Goal: Task Accomplishment & Management: Use online tool/utility

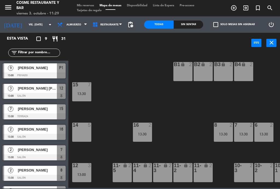
click at [91, 127] on div "5" at bounding box center [90, 125] width 9 height 5
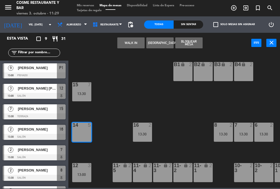
click at [167, 42] on button "[GEOGRAPHIC_DATA]" at bounding box center [159, 42] width 27 height 11
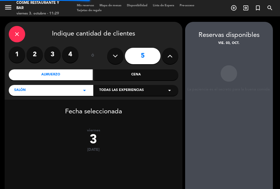
click at [74, 53] on label "4" at bounding box center [70, 55] width 16 height 16
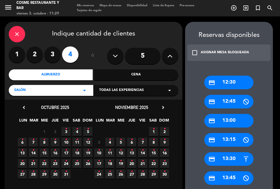
click at [241, 161] on div "credit_card 13:30" at bounding box center [228, 159] width 49 height 14
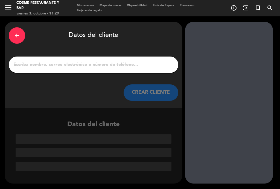
click at [107, 67] on input "1" at bounding box center [93, 65] width 161 height 8
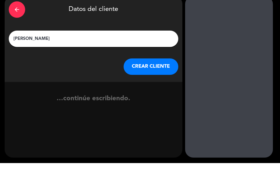
type input "[PERSON_NAME]"
click at [5, 62] on div "arrow_back Datos del cliente [PERSON_NAME] [PERSON_NAME] CLIENTE" at bounding box center [94, 65] width 178 height 86
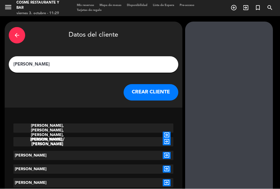
click at [170, 157] on icon "exit_to_app" at bounding box center [167, 155] width 8 height 7
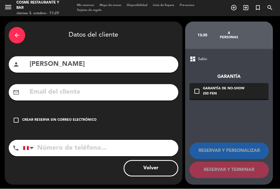
click at [19, 114] on div "check_box_outline_blank Crear reserva sin correo electrónico" at bounding box center [94, 120] width 170 height 16
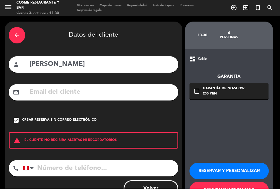
click at [240, 187] on button "RESERVAR Y TERMINAR" at bounding box center [229, 191] width 79 height 16
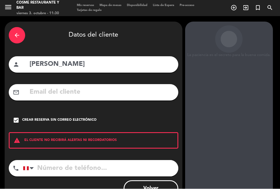
click at [18, 34] on icon "arrow_back" at bounding box center [17, 35] width 7 height 7
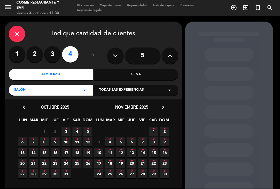
click at [17, 35] on icon "close" at bounding box center [17, 34] width 7 height 7
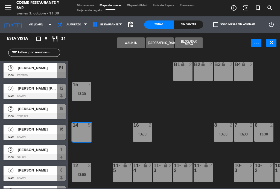
click at [203, 113] on div "B1 lock 2 B2 lock 2 B3 lock 2 B4 lock 2 15 7 13:30 14 5 8 2 13:30 7 2 13:30 6 2…" at bounding box center [175, 120] width 209 height 136
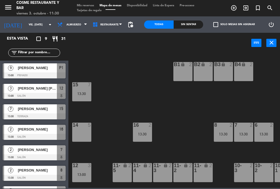
click at [26, 27] on input "vie. [DATE]" at bounding box center [44, 25] width 36 height 8
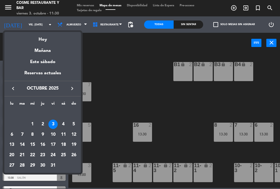
click at [64, 28] on div at bounding box center [140, 94] width 280 height 189
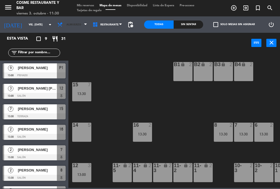
click at [71, 24] on span "Almuerzo" at bounding box center [74, 24] width 15 height 3
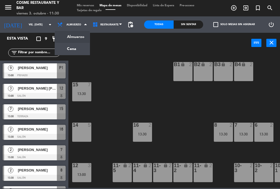
click at [78, 49] on ng-component "menu [PERSON_NAME] Restaurante y Bar viernes 3. octubre - 11:30 Mis reservas Ma…" at bounding box center [140, 94] width 280 height 188
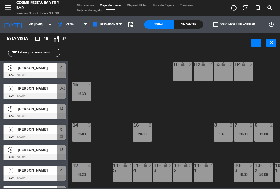
click at [66, 26] on span "Cena" at bounding box center [72, 25] width 35 height 12
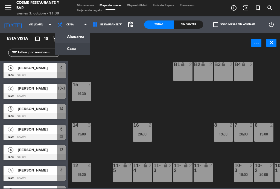
click at [76, 36] on ng-component "menu [PERSON_NAME] Restaurante y Bar viernes 3. octubre - 11:30 Mis reservas Ma…" at bounding box center [140, 94] width 280 height 188
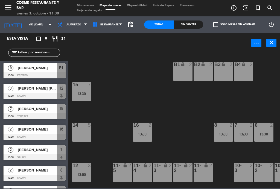
click at [89, 127] on div "5" at bounding box center [89, 125] width 3 height 5
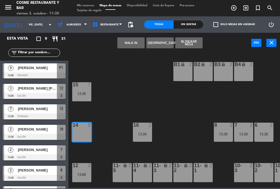
click at [161, 42] on button "[GEOGRAPHIC_DATA]" at bounding box center [159, 42] width 27 height 11
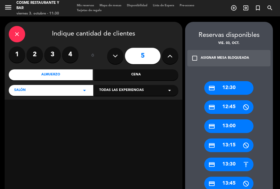
click at [74, 53] on label "4" at bounding box center [70, 55] width 16 height 16
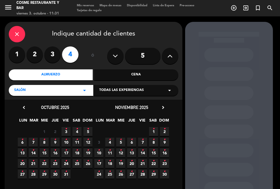
click at [66, 132] on icon "•" at bounding box center [66, 129] width 2 height 9
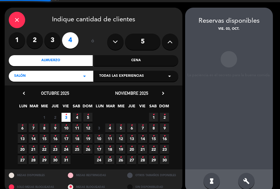
scroll to position [18, 0]
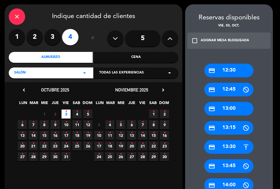
click at [238, 152] on div "credit_card 13:30" at bounding box center [228, 147] width 49 height 14
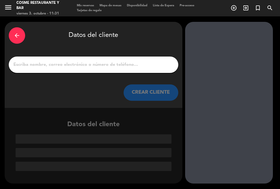
scroll to position [0, 0]
click at [98, 68] on input "1" at bounding box center [93, 65] width 161 height 8
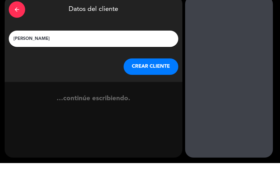
type input "[PERSON_NAME]"
click at [7, 65] on div "arrow_back Datos del cliente [PERSON_NAME] [PERSON_NAME] CLIENTE" at bounding box center [94, 65] width 178 height 86
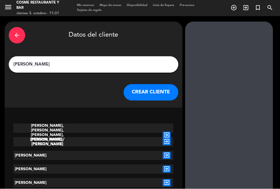
click at [168, 156] on icon "exit_to_app" at bounding box center [167, 155] width 8 height 7
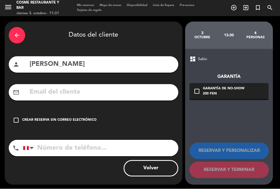
click at [34, 119] on div "Crear reserva sin correo electrónico" at bounding box center [59, 120] width 74 height 5
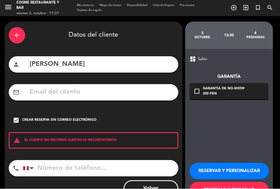
click at [229, 187] on button "RESERVAR Y TERMINAR" at bounding box center [229, 191] width 79 height 16
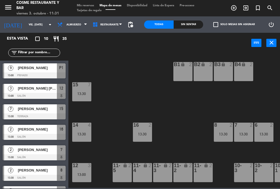
click at [89, 135] on div "13:30" at bounding box center [81, 134] width 19 height 4
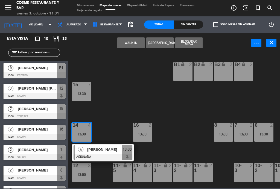
click at [109, 153] on div "[PERSON_NAME]" at bounding box center [105, 149] width 36 height 9
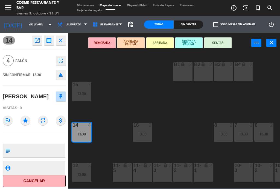
click at [47, 152] on textarea at bounding box center [39, 150] width 52 height 11
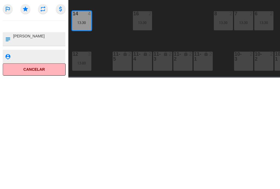
type textarea "[PERSON_NAME]"
click at [23, 113] on div "outlined_flag star repeat attach_money" at bounding box center [34, 120] width 63 height 15
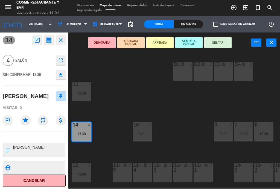
click at [29, 119] on icon "star" at bounding box center [26, 121] width 10 height 10
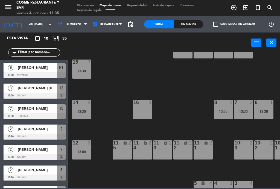
scroll to position [23, 0]
click at [74, 29] on span "Almuerzo" at bounding box center [72, 25] width 35 height 12
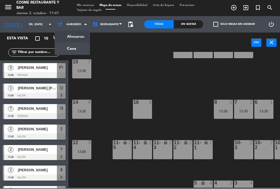
click at [79, 47] on ng-component "menu [PERSON_NAME] Restaurante y Bar viernes 3. octubre - 11:41 Mis reservas Ma…" at bounding box center [140, 94] width 280 height 188
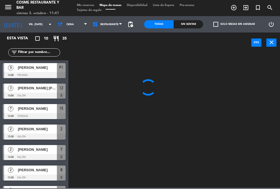
scroll to position [0, 0]
click at [79, 23] on span "Cena" at bounding box center [72, 25] width 35 height 12
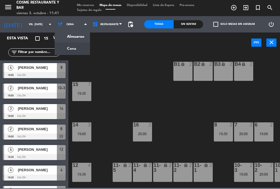
click at [78, 37] on ng-component "menu [PERSON_NAME] Restaurante y Bar viernes 3. octubre - 11:41 Mis reservas Ma…" at bounding box center [140, 94] width 280 height 188
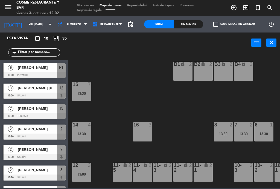
click at [92, 6] on span "Mis reservas" at bounding box center [85, 5] width 23 height 3
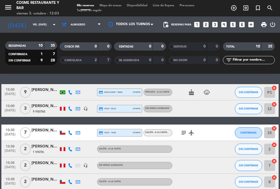
scroll to position [15, 0]
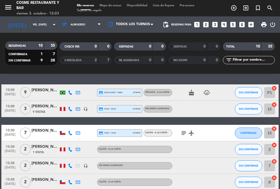
click at [184, 86] on div "cake child_care" at bounding box center [195, 93] width 46 height 16
click at [192, 94] on icon "cake" at bounding box center [191, 92] width 7 height 7
click at [196, 87] on div "CUMPLEAÑOS" at bounding box center [192, 83] width 34 height 10
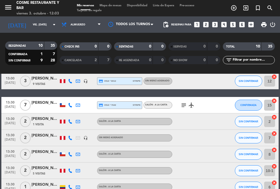
scroll to position [50, 0]
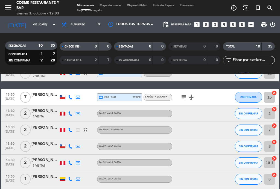
click at [180, 103] on div "subject airplanemode_active" at bounding box center [195, 97] width 46 height 16
click at [187, 99] on icon "subject" at bounding box center [184, 97] width 7 height 7
click at [181, 95] on icon "subject" at bounding box center [184, 97] width 7 height 7
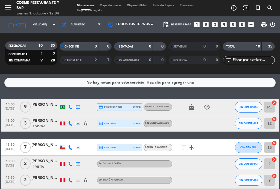
scroll to position [0, 0]
click at [77, 22] on span "Almuerzo" at bounding box center [81, 25] width 45 height 12
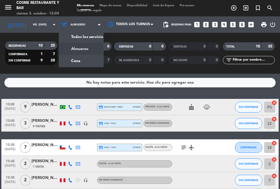
click at [73, 62] on div "menu [PERSON_NAME] Restaurante y Bar viernes 3. octubre - 12:04 Mis reservas Ma…" at bounding box center [140, 37] width 280 height 74
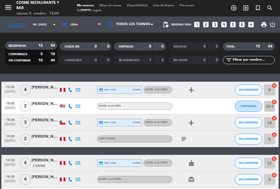
scroll to position [16, 0]
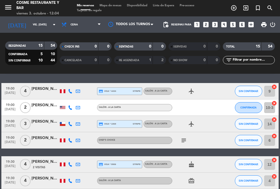
click at [181, 146] on div "subject" at bounding box center [195, 140] width 46 height 16
click at [181, 142] on icon "subject" at bounding box center [184, 140] width 7 height 7
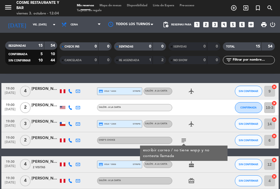
click at [185, 140] on icon "subject" at bounding box center [184, 140] width 7 height 7
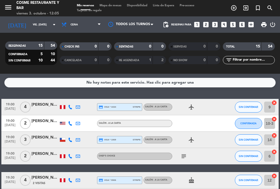
scroll to position [0, 0]
click at [74, 25] on span "Cena" at bounding box center [81, 25] width 45 height 12
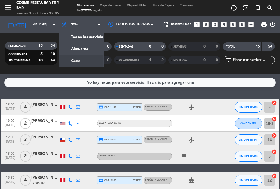
click at [70, 46] on div "menu [PERSON_NAME] Restaurante y Bar viernes 3. octubre - 12:05 Mis reservas Ma…" at bounding box center [140, 37] width 280 height 74
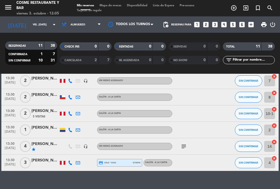
scroll to position [124, 0]
click at [111, 4] on span "Mapa de mesas" at bounding box center [110, 5] width 27 height 3
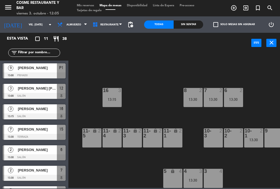
scroll to position [35, 30]
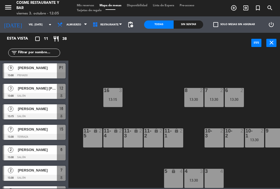
click at [110, 95] on div "16 3 13:15" at bounding box center [112, 97] width 19 height 19
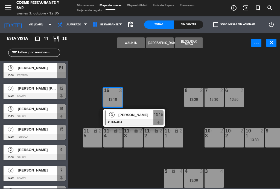
click at [122, 119] on div "[PERSON_NAME]" at bounding box center [136, 115] width 36 height 9
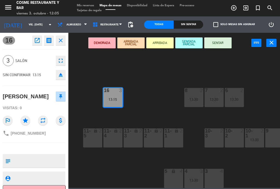
scroll to position [0, 0]
click at [209, 139] on div "10-3 2" at bounding box center [214, 138] width 19 height 19
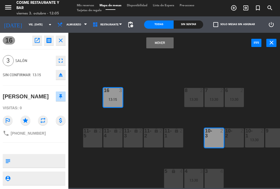
click at [227, 133] on div "2" at bounding box center [223, 134] width 9 height 10
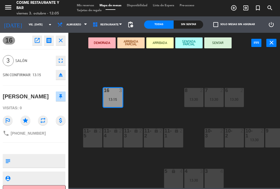
click at [212, 143] on div "10-3 2" at bounding box center [214, 138] width 19 height 19
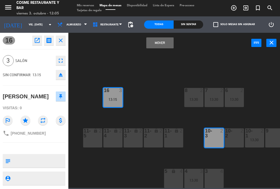
click at [234, 139] on div "10-2 2" at bounding box center [234, 138] width 19 height 19
click at [153, 44] on button "Mover y Unir" at bounding box center [159, 42] width 27 height 11
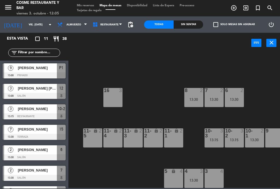
click at [255, 135] on div at bounding box center [254, 134] width 9 height 10
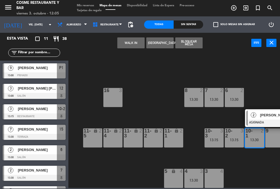
click at [116, 96] on div "16 3" at bounding box center [112, 97] width 19 height 19
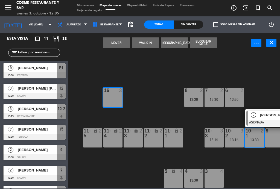
click at [120, 42] on button "Mover" at bounding box center [116, 42] width 27 height 11
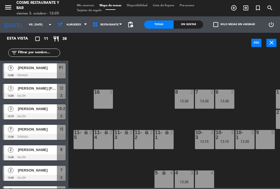
scroll to position [32, 40]
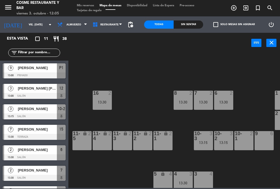
click at [147, 107] on div "B1 lock 2 B2 lock 2 B3 lock 2 B4 lock 2 15 7 13:30 14 4 13:30 8 2 13:30 7 2 13:…" at bounding box center [175, 120] width 209 height 136
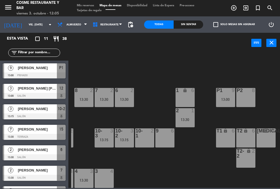
scroll to position [35, 139]
click at [184, 114] on div "2 1 13:30" at bounding box center [185, 117] width 19 height 19
click at [155, 102] on div "B1 lock 2 B2 lock 2 B3 lock 2 B4 lock 2 15 7 13:30 14 4 13:30 8 2 13:30 7 2 13:…" at bounding box center [175, 120] width 209 height 136
click at [124, 96] on div "6 2 13:30" at bounding box center [124, 97] width 19 height 19
click at [150, 87] on div "B1 lock 2 B2 lock 2 B3 lock 2 B4 lock 2 15 7 13:30 14 4 13:30 8 2 13:30 7 2 13:…" at bounding box center [175, 120] width 209 height 136
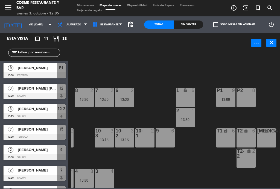
click at [88, 7] on span "Mis reservas" at bounding box center [85, 5] width 23 height 3
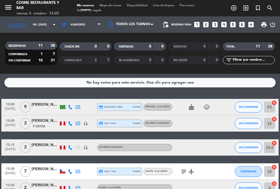
click at [114, 6] on span "Mapa de mesas" at bounding box center [110, 5] width 27 height 3
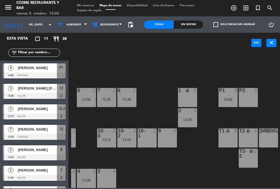
scroll to position [35, 137]
click at [127, 137] on div at bounding box center [126, 134] width 9 height 10
click at [142, 162] on div "B1 lock 2 B2 lock 2 B3 lock 2 B4 lock 2 15 7 13:30 14 4 13:30 8 2 13:30 7 2 13:…" at bounding box center [175, 120] width 209 height 136
click at [86, 6] on span "Mis reservas" at bounding box center [85, 5] width 23 height 3
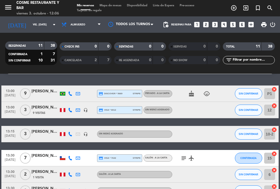
scroll to position [14, 0]
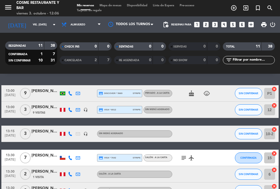
click at [5, 134] on span "[DATE]" at bounding box center [10, 137] width 14 height 6
click at [9, 134] on span "[DATE]" at bounding box center [10, 137] width 14 height 6
click at [110, 7] on span "Mapa de mesas" at bounding box center [110, 5] width 27 height 3
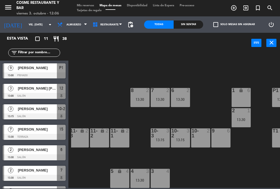
scroll to position [35, 83]
click at [159, 138] on div "13:15" at bounding box center [160, 140] width 19 height 4
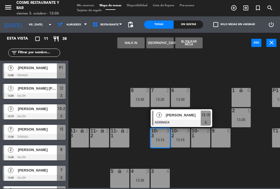
click at [165, 174] on div "3 4" at bounding box center [160, 171] width 19 height 5
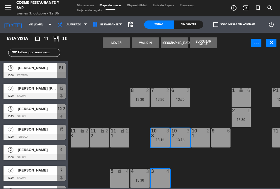
click at [100, 44] on div "Mover WALK IN [GEOGRAPHIC_DATA] Bloquear Mesa power_input close" at bounding box center [159, 43] width 183 height 21
click at [108, 47] on button "Mover" at bounding box center [116, 42] width 27 height 11
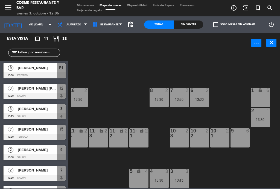
scroll to position [35, 65]
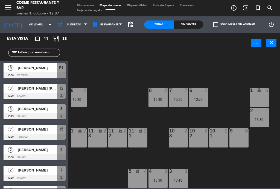
click at [81, 5] on span "Mis reservas" at bounding box center [85, 5] width 23 height 3
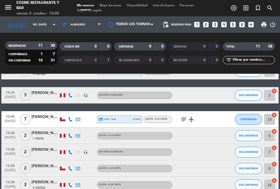
scroll to position [53, 0]
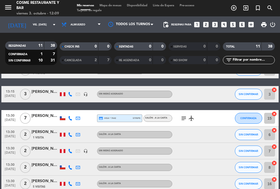
click at [46, 92] on div "[PERSON_NAME]" at bounding box center [44, 92] width 27 height 6
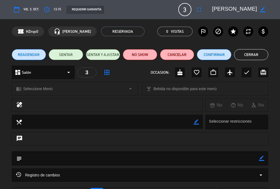
click at [225, 11] on textarea at bounding box center [234, 10] width 45 height 10
click at [246, 54] on button "Cerrar" at bounding box center [251, 54] width 34 height 11
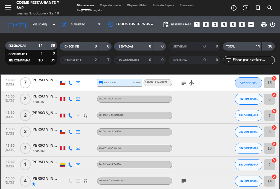
scroll to position [88, 0]
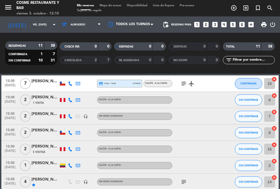
click at [184, 82] on icon "subject" at bounding box center [184, 83] width 7 height 7
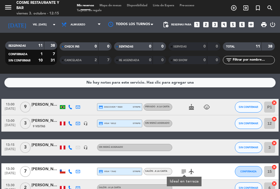
scroll to position [0, 0]
click at [118, 5] on span "Mapa de mesas" at bounding box center [110, 5] width 27 height 3
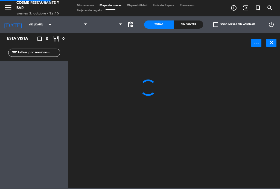
click at [113, 7] on span "Mapa de mesas" at bounding box center [110, 5] width 27 height 3
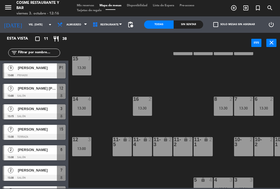
scroll to position [27, 0]
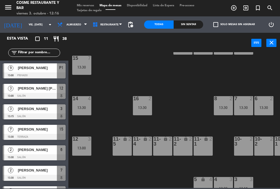
click at [92, 5] on span "Mis reservas" at bounding box center [85, 5] width 23 height 3
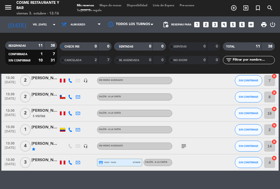
scroll to position [124, 0]
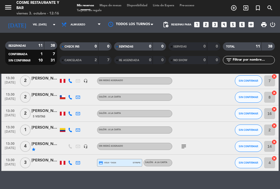
click at [10, 116] on span "[DATE]" at bounding box center [10, 117] width 14 height 6
click at [12, 112] on span "13:30" at bounding box center [10, 111] width 14 height 6
click at [10, 125] on span "13:30" at bounding box center [10, 127] width 14 height 6
click at [10, 144] on span "13:30" at bounding box center [10, 143] width 14 height 6
click at [11, 164] on span "[DATE]" at bounding box center [10, 166] width 14 height 6
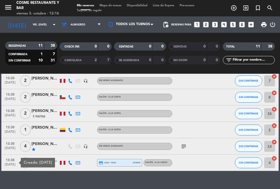
click at [11, 96] on span "13:30" at bounding box center [10, 94] width 14 height 6
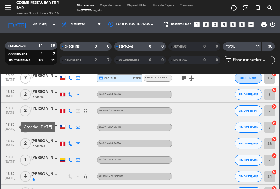
scroll to position [94, 0]
click at [13, 108] on span "13:30" at bounding box center [10, 108] width 14 height 6
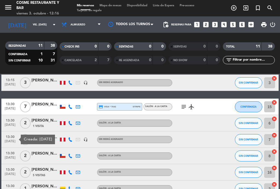
scroll to position [59, 0]
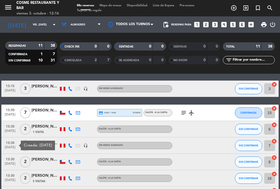
click at [9, 129] on span "13:30" at bounding box center [10, 126] width 14 height 6
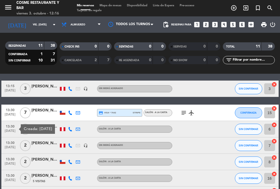
click at [11, 112] on span "13:30" at bounding box center [10, 110] width 14 height 6
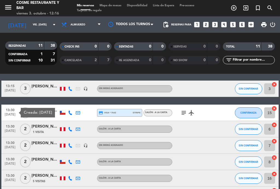
click at [10, 90] on span "[DATE]" at bounding box center [10, 92] width 14 height 6
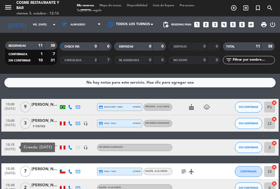
scroll to position [0, 0]
click at [10, 123] on span "13:00" at bounding box center [10, 120] width 14 height 6
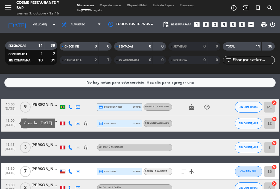
click at [9, 106] on span "13:00" at bounding box center [10, 104] width 14 height 6
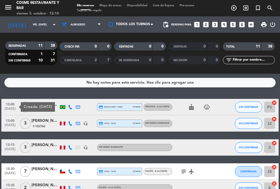
click at [8, 124] on span "[DATE]" at bounding box center [10, 127] width 14 height 6
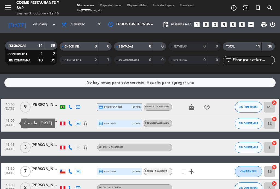
click at [118, 11] on div "Mis reservas Mapa de mesas Disponibilidad Lista de Espera Pre-acceso Tarjetas d…" at bounding box center [140, 8] width 132 height 10
click at [109, 6] on span "Mapa de mesas" at bounding box center [110, 5] width 27 height 3
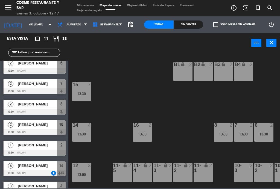
scroll to position [92, 0]
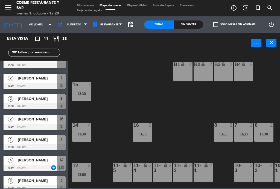
click at [36, 145] on div at bounding box center [34, 148] width 63 height 6
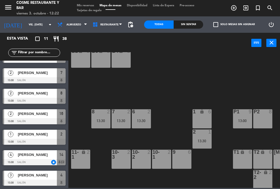
scroll to position [98, 0]
click at [36, 140] on div at bounding box center [34, 142] width 63 height 6
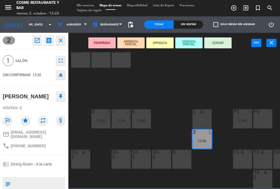
click at [224, 44] on button "SENTAR" at bounding box center [217, 42] width 27 height 11
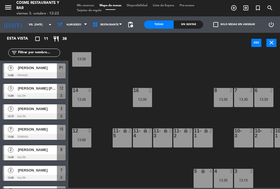
scroll to position [35, 0]
click at [121, 141] on div "11-5 lock 2" at bounding box center [122, 138] width 19 height 19
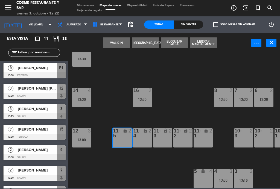
click at [142, 140] on div "11-4 lock 2" at bounding box center [142, 138] width 19 height 19
click at [118, 40] on button "WALK IN" at bounding box center [116, 42] width 27 height 11
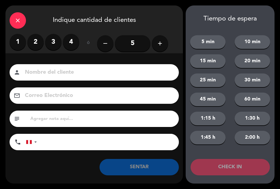
click at [77, 37] on label "4" at bounding box center [71, 42] width 16 height 16
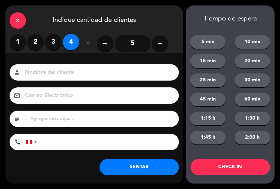
click at [65, 77] on input at bounding box center [98, 73] width 148 height 10
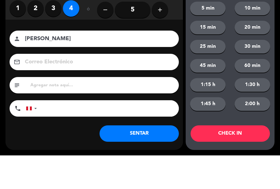
type input "[PERSON_NAME]"
click at [10, 64] on div "Nombre del cliente person [PERSON_NAME] Correo Electrónico email subject phone …" at bounding box center [94, 108] width 178 height 88
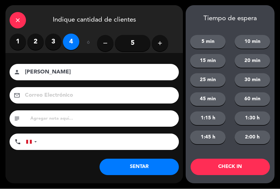
click at [146, 169] on button "SENTAR" at bounding box center [139, 167] width 79 height 16
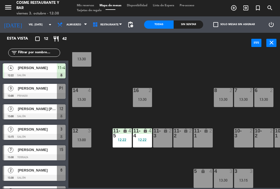
click at [199, 97] on div "B1 lock 2 B2 lock 2 B3 lock 2 B4 lock 2 15 7 13:30 14 4 13:30 8 2 13:30 7 2 13:…" at bounding box center [175, 120] width 209 height 136
click at [179, 165] on div "B1 lock 2 B2 lock 2 B3 lock 2 B4 lock 2 15 7 13:30 14 4 13:30 8 2 13:30 7 2 13:…" at bounding box center [175, 120] width 209 height 136
click at [77, 145] on div "12 3 13:00" at bounding box center [81, 138] width 19 height 19
click at [117, 99] on div "B1 lock 2 B2 lock 2 B3 lock 2 B4 lock 2 15 7 13:30 14 4 13:30 8 2 13:30 7 2 13:…" at bounding box center [175, 120] width 209 height 136
click at [85, 99] on div "13:30" at bounding box center [81, 100] width 19 height 4
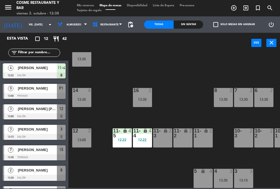
click at [112, 89] on div "B1 lock 2 B2 lock 2 B3 lock 2 B4 lock 2 15 7 13:30 14 4 13:30 8 2 13:30 7 2 13:…" at bounding box center [175, 120] width 209 height 136
click at [91, 2] on div "menu [PERSON_NAME] Restaurante y Bar viernes 3. octubre - 12:38 Mis reservas Ma…" at bounding box center [140, 8] width 280 height 16
click at [88, 6] on span "Mis reservas" at bounding box center [85, 5] width 23 height 3
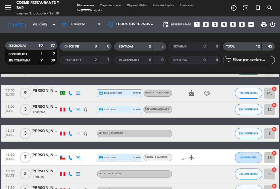
scroll to position [47, 0]
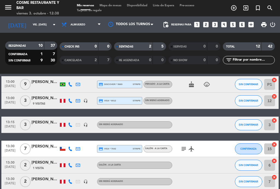
click at [44, 98] on div "[PERSON_NAME] [PERSON_NAME]" at bounding box center [44, 98] width 27 height 6
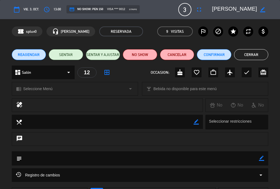
click at [262, 177] on icon "arrow_drop_down" at bounding box center [261, 175] width 7 height 7
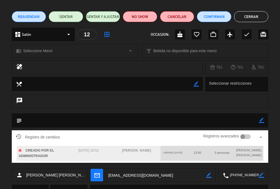
scroll to position [45, 0]
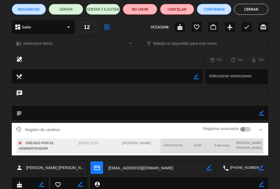
click at [248, 130] on div at bounding box center [246, 129] width 11 height 5
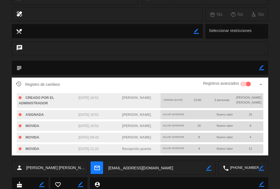
scroll to position [92, 0]
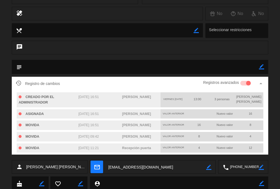
click at [261, 85] on icon "arrow_drop_up" at bounding box center [261, 83] width 7 height 7
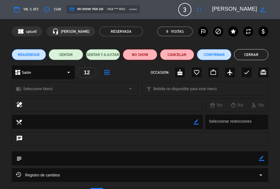
scroll to position [0, 0]
click at [255, 53] on button "Cerrar" at bounding box center [251, 54] width 34 height 11
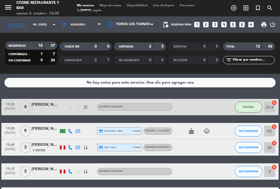
click at [111, 11] on div "Mis reservas Mapa de mesas Disponibilidad Lista de Espera Pre-acceso Tarjetas d…" at bounding box center [140, 8] width 132 height 10
click at [117, 7] on span "Mapa de mesas" at bounding box center [110, 5] width 27 height 3
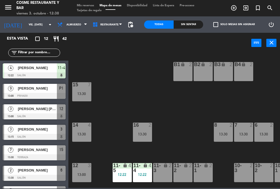
click at [91, 132] on div "14 4 13:30" at bounding box center [81, 132] width 19 height 19
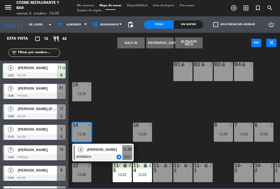
click at [87, 174] on div "13:00" at bounding box center [81, 175] width 19 height 4
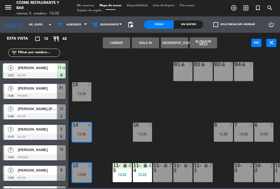
click at [119, 42] on button "Cambiar" at bounding box center [116, 42] width 27 height 11
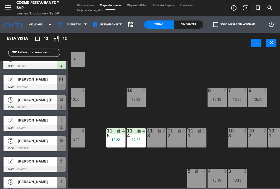
scroll to position [11, 0]
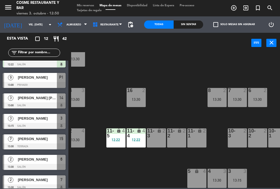
click at [26, 140] on span "[PERSON_NAME]" at bounding box center [37, 139] width 39 height 6
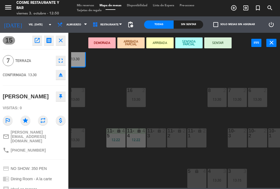
click at [219, 44] on button "SENTAR" at bounding box center [217, 42] width 27 height 11
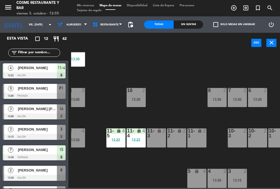
click at [34, 113] on div "[PERSON_NAME] [PERSON_NAME]" at bounding box center [37, 109] width 40 height 9
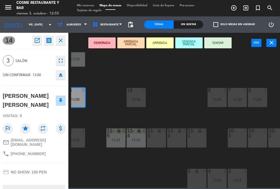
click at [218, 45] on button "SENTAR" at bounding box center [217, 42] width 27 height 11
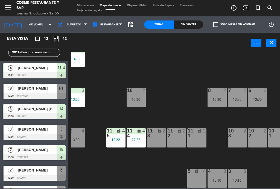
click at [227, 186] on div "4 3 13:30" at bounding box center [217, 178] width 19 height 19
click at [172, 171] on div "B1 lock 2 B2 lock 2 B3 lock 2 B4 lock 2 15 7 13:30 14 3 13:00 8 2 13:30 7 2 13:…" at bounding box center [175, 120] width 209 height 136
click at [203, 134] on div "2" at bounding box center [205, 134] width 9 height 10
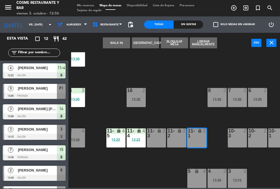
click at [116, 42] on button "WALK IN" at bounding box center [116, 42] width 27 height 11
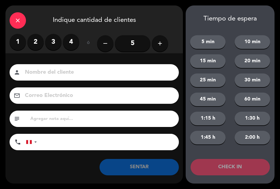
click at [37, 41] on label "2" at bounding box center [35, 42] width 16 height 16
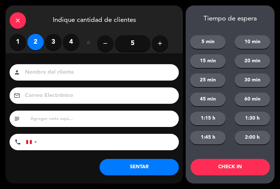
click at [61, 70] on input at bounding box center [98, 73] width 148 height 10
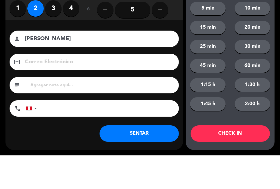
type input "[PERSON_NAME]"
click at [7, 88] on div "Correo Electrónico email" at bounding box center [94, 96] width 178 height 16
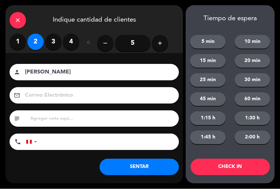
click at [154, 168] on button "SENTAR" at bounding box center [139, 167] width 79 height 16
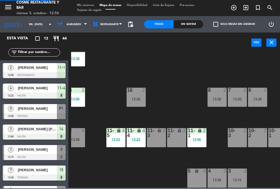
click at [197, 142] on div "12:56" at bounding box center [196, 140] width 19 height 4
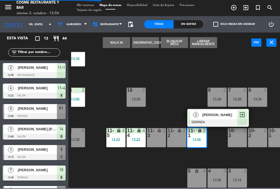
click at [275, 143] on div "10-1 2" at bounding box center [277, 138] width 19 height 19
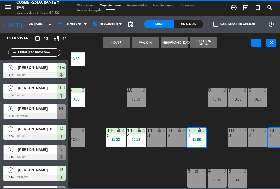
click at [114, 44] on button "Mover" at bounding box center [116, 42] width 27 height 11
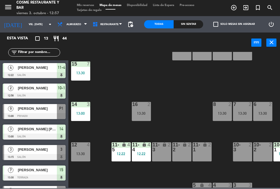
scroll to position [22, 1]
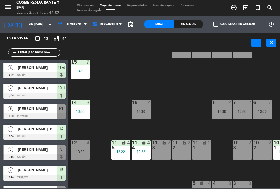
click at [195, 122] on div "B1 lock 2 B2 lock 2 B3 lock 2 B4 lock 2 15 7 13:30 14 3 13:00 8 2 13:30 7 2 13:…" at bounding box center [175, 120] width 209 height 136
click at [193, 141] on div "11-1" at bounding box center [193, 146] width 0 height 10
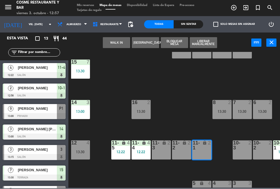
click at [123, 46] on button "WALK IN" at bounding box center [116, 42] width 27 height 11
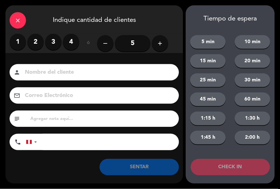
click at [37, 39] on label "2" at bounding box center [35, 42] width 16 height 16
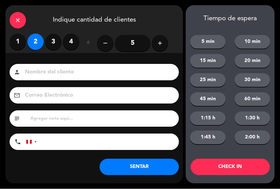
click at [19, 37] on label "1" at bounding box center [18, 42] width 16 height 16
click at [69, 71] on input at bounding box center [98, 73] width 148 height 10
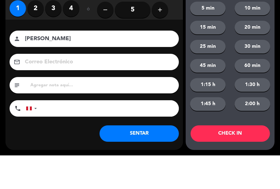
type input "[PERSON_NAME]"
click at [14, 64] on div "Nombre del cliente person [PERSON_NAME] Correo Electrónico email subject phone …" at bounding box center [94, 108] width 178 height 88
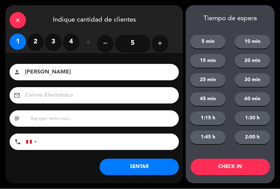
click at [151, 166] on button "SENTAR" at bounding box center [139, 167] width 79 height 16
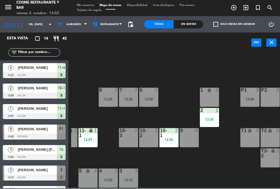
scroll to position [35, 115]
click at [191, 137] on div "9 6" at bounding box center [189, 138] width 19 height 19
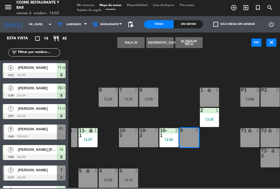
click at [133, 44] on button "WALK IN" at bounding box center [130, 42] width 27 height 11
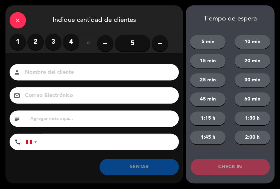
click at [136, 50] on input "5" at bounding box center [133, 43] width 36 height 16
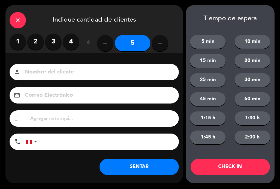
click at [162, 45] on icon "add" at bounding box center [160, 43] width 7 height 7
type input "6"
click at [98, 68] on input at bounding box center [98, 73] width 148 height 10
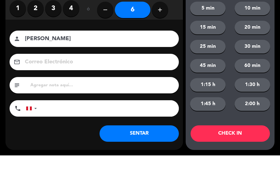
type input "[PERSON_NAME]"
click at [11, 88] on div "email" at bounding box center [94, 96] width 169 height 16
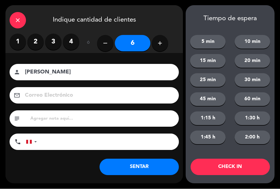
click at [141, 165] on button "SENTAR" at bounding box center [139, 167] width 79 height 16
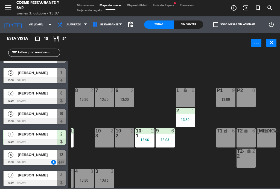
scroll to position [180, 0]
